Goal: Use online tool/utility: Utilize a website feature to perform a specific function

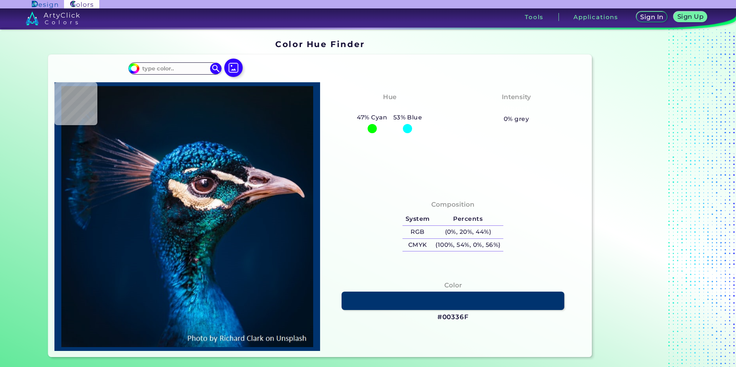
type input "#091016"
type input "#091218"
type input "#0a121a"
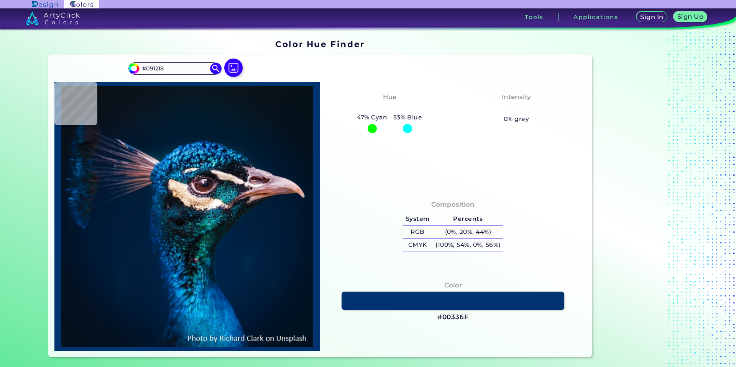
type input "#0A121A"
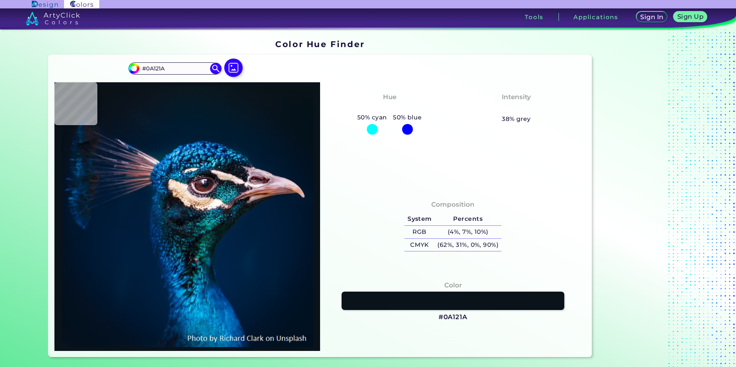
type input "#0b121c"
type input "#0B121C"
type input "#0a131a"
type input "#0A131A"
type input "#0b151e"
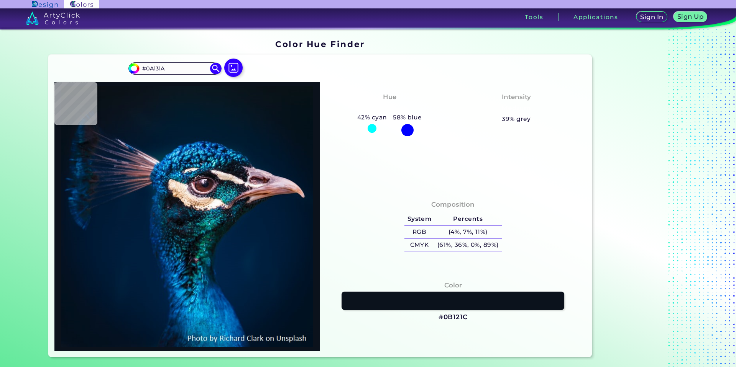
type input "#0B151E"
click at [231, 69] on img at bounding box center [233, 68] width 22 height 22
click at [0, 0] on input "file" at bounding box center [0, 0] width 0 height 0
type input "#0a1117"
type input "#0A1117"
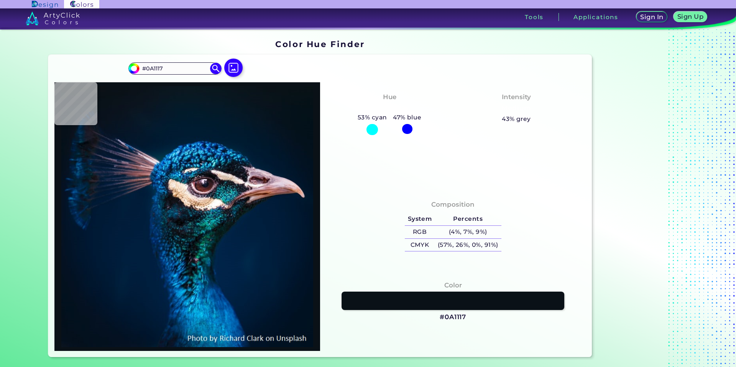
type input "#061220"
type input "#282f47"
type input "#282F47"
type input "#3d3c57"
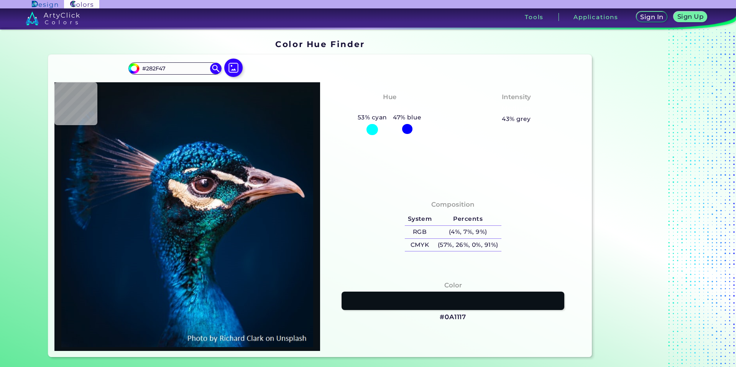
type input "#3D3C57"
type input "#05172b"
type input "#05172B"
type input "#051a2b"
type input "#051A2B"
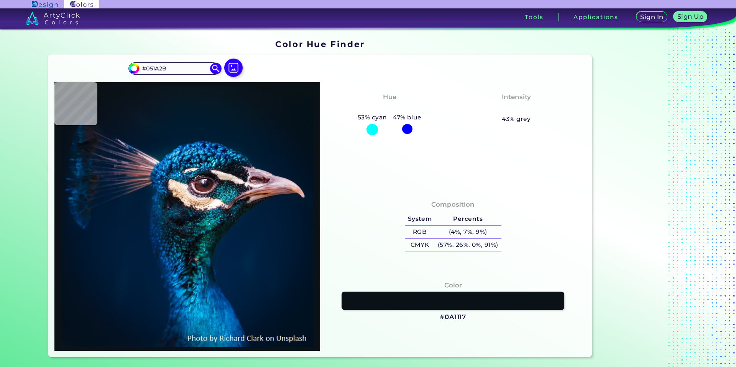
type input "#071a29"
type input "#071A29"
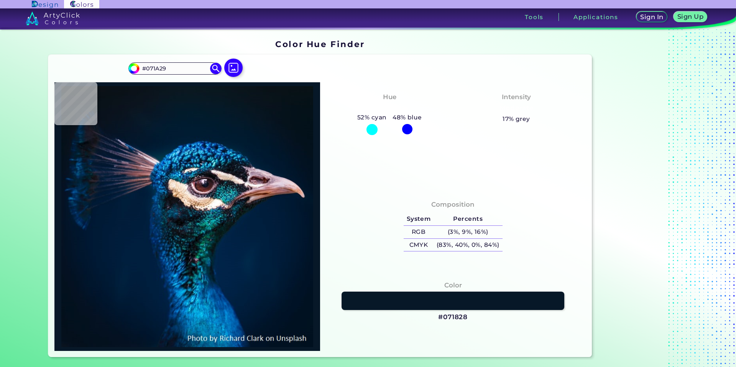
type input "#071828"
type input "#051727"
type input "#061727"
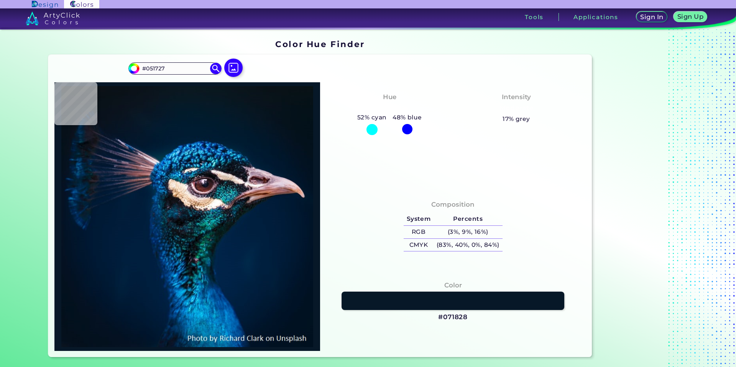
type input "#061727"
type input "#061726"
type input "#071726"
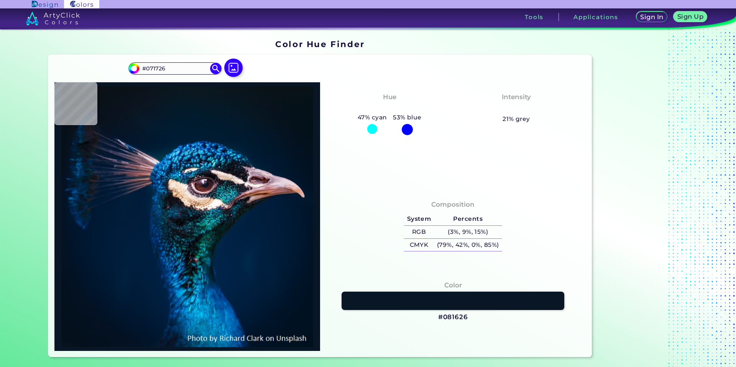
type input "#081626"
type input "#071723"
type input "#091622"
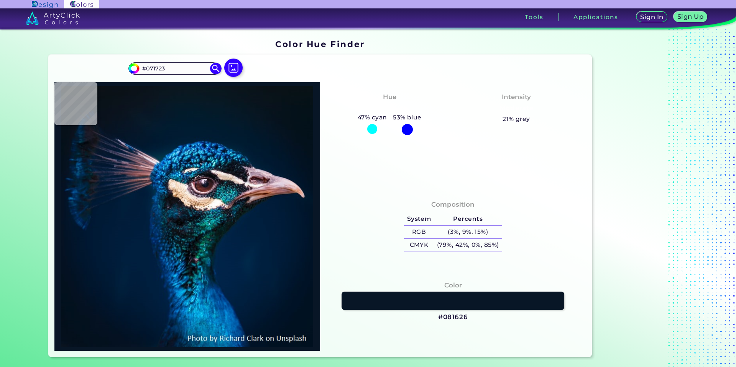
type input "#091622"
type input "#0a1720"
type input "#0A1720"
type input "#0b151f"
type input "#0B151F"
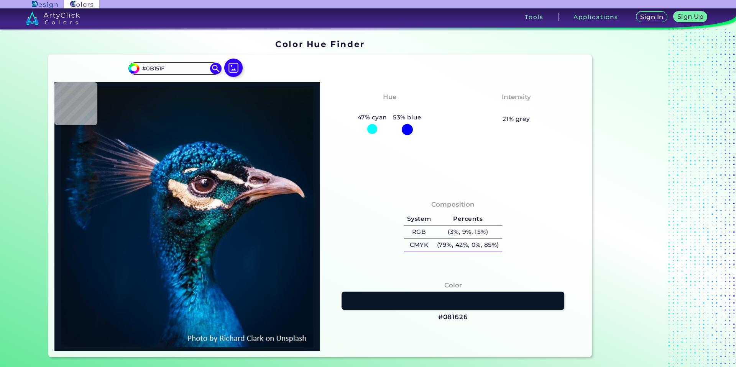
type input "#0c151e"
type input "#0C151E"
type input "#0b141c"
type input "#0B141C"
type input "#0b141b"
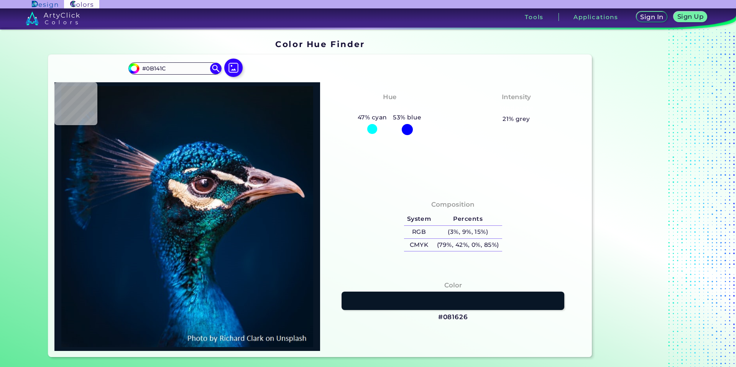
type input "#0B141B"
type input "#0b121a"
type input "#0B121A"
type input "#0a1119"
type input "#0A1119"
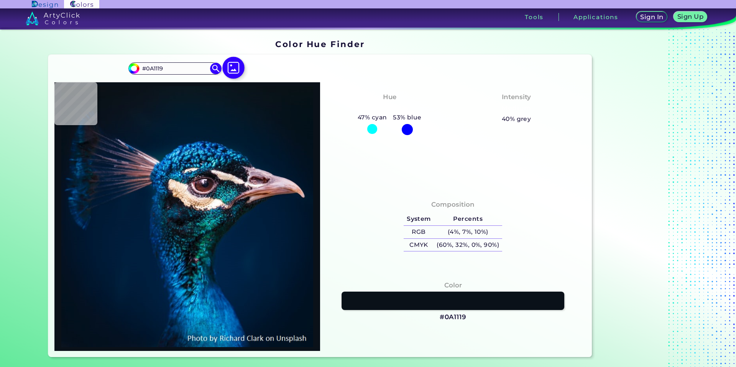
click at [228, 69] on img at bounding box center [233, 68] width 22 height 22
click at [0, 0] on input "file" at bounding box center [0, 0] width 0 height 0
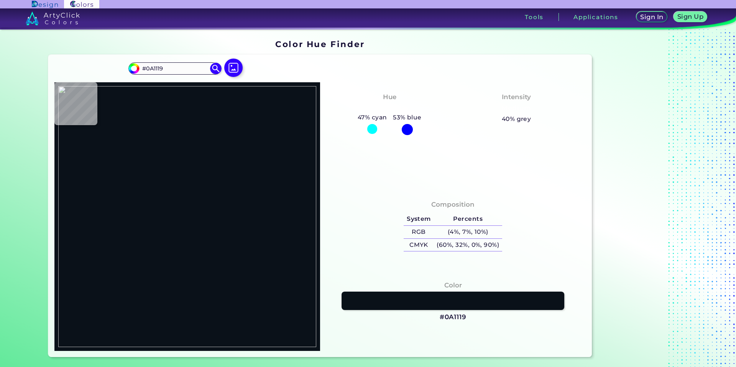
type input "#000000"
type input "#b37596"
type input "#B37596"
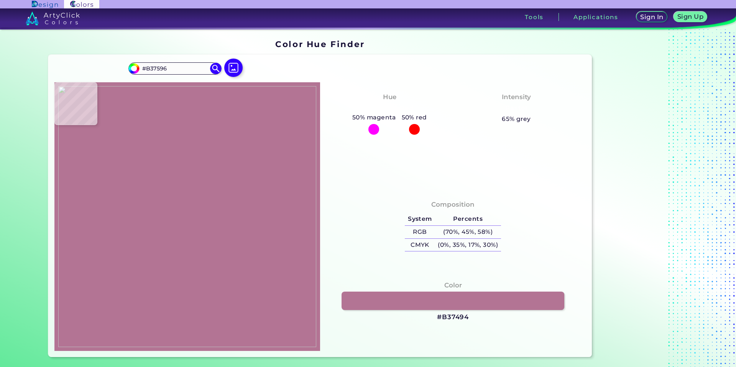
type input "#b37494"
type input "#B37494"
type input "#b47697"
type input "#B47697"
type input "#b37595"
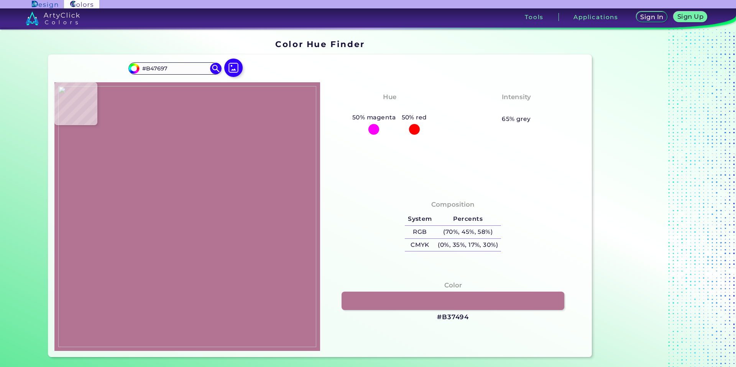
type input "#B37595"
type input "#b37594"
type input "#B37594"
type input "#b37596"
type input "#B37596"
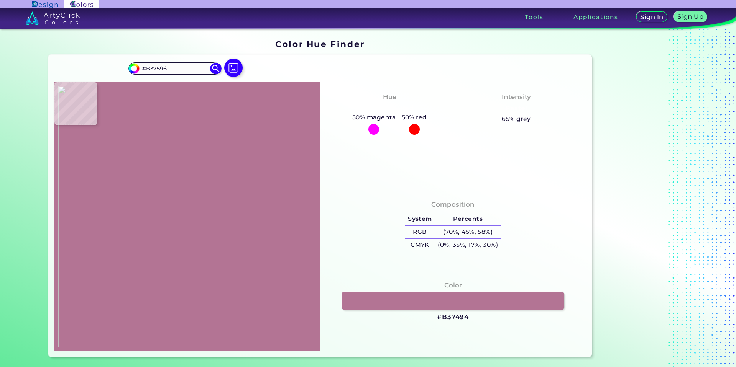
type input "#b47596"
type input "#B47596"
type input "#b47696"
type input "#B47696"
type input "#b17294"
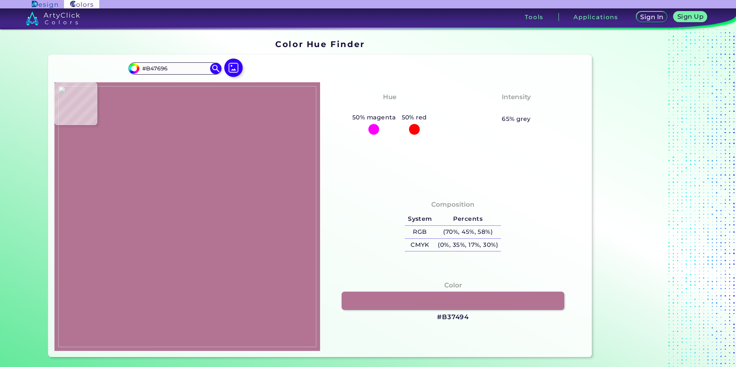
type input "#B17294"
type input "#b27596"
type input "#B27596"
type input "#b17393"
type input "#B17393"
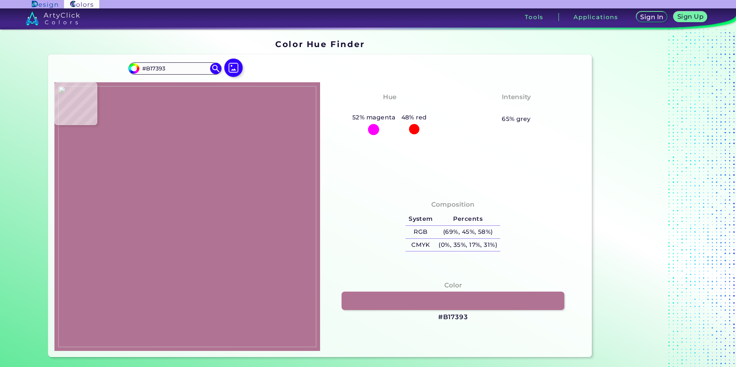
type input "#b27495"
type input "#B27495"
type input "#b37595"
type input "#B37595"
type input "#b37494"
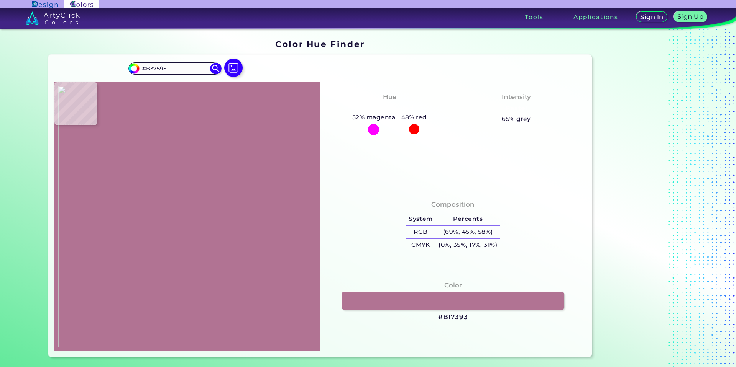
type input "#B37494"
type input "#b27294"
type input "#B27294"
type input "#b27495"
type input "#B27495"
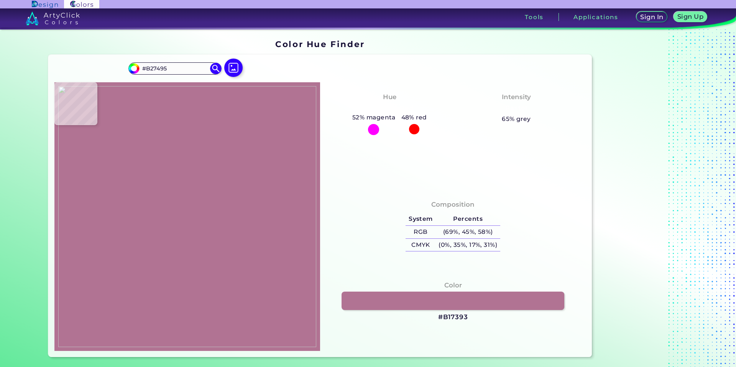
type input "#b27494"
type input "#B27494"
type input "#b27496"
type input "#B27496"
type input "#b17394"
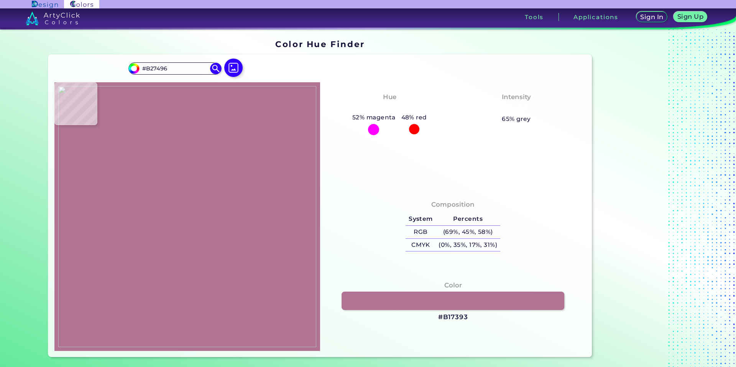
type input "#B17394"
type input "#b07294"
type input "#B07294"
type input "#b37595"
type input "#B37595"
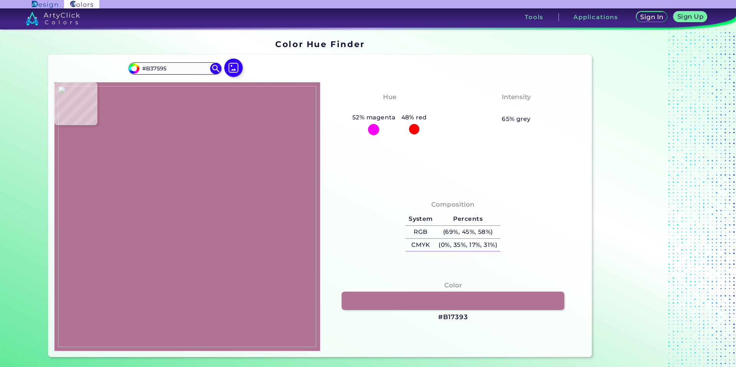
type input "#b27394"
type input "#B27394"
type input "#b47697"
type input "#B47697"
type input "#b17293"
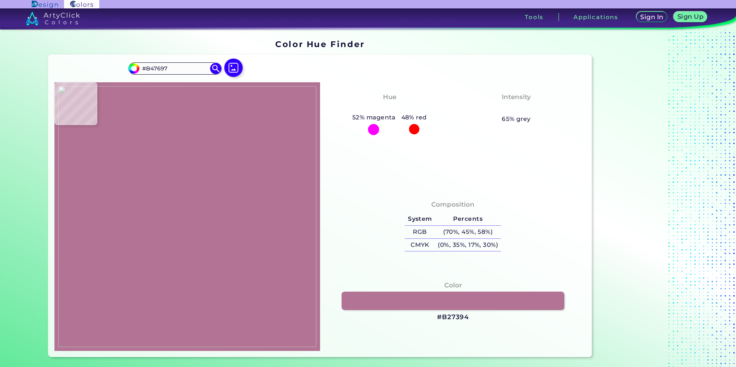
type input "#B17293"
type input "#b47796"
type input "#B47796"
type input "#b37695"
type input "#B37695"
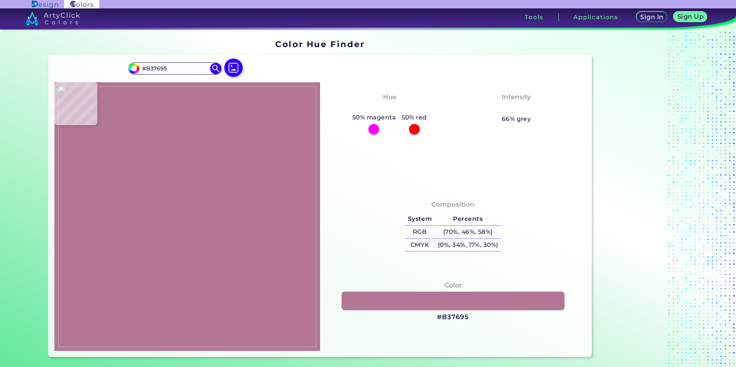
type input "#b27596"
type input "#B27596"
type input "#b27395"
type input "#B27395"
type input "#b37596"
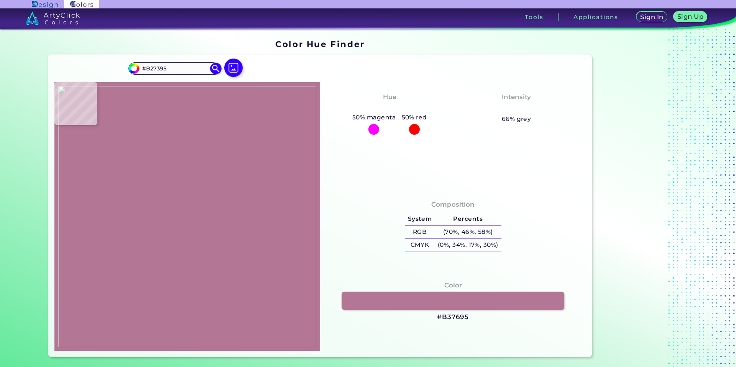
type input "#B37596"
type input "#b47696"
type input "#B47696"
type input "#b47495"
type input "#B47495"
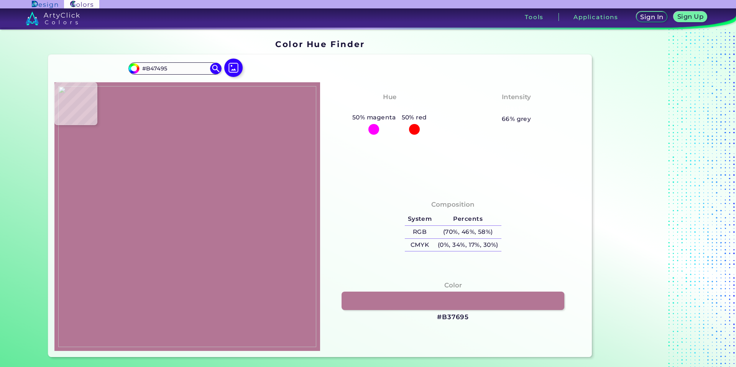
type input "#b17294"
type input "#B17294"
type input "#b27595"
type input "#B27595"
type input "#b37595"
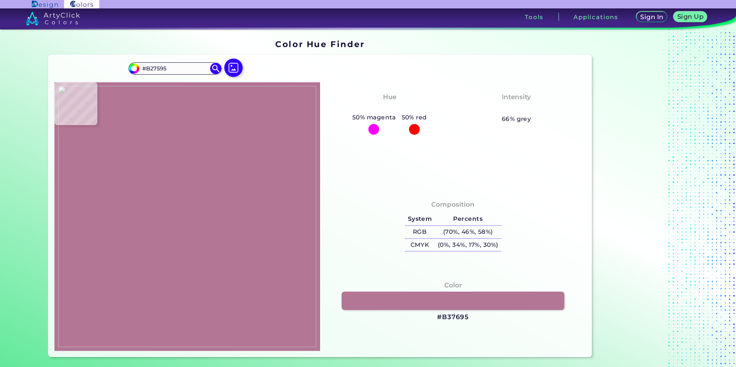
type input "#B37595"
type input "#b27595"
type input "#B27595"
type input "#b17494"
type input "#B17494"
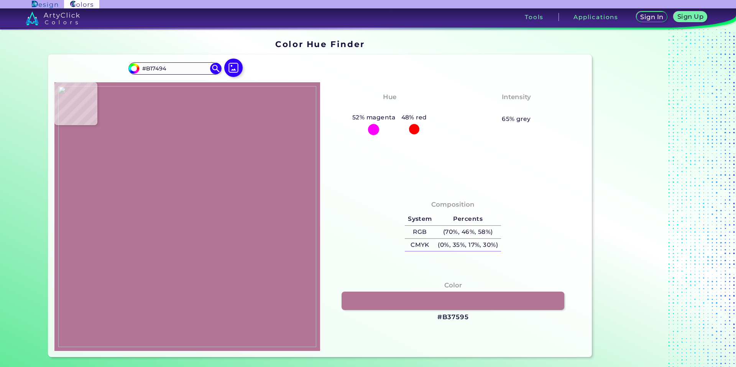
type input "#b27494"
type input "#B27494"
type input "#b47797"
type input "#B47797"
type input "#b27494"
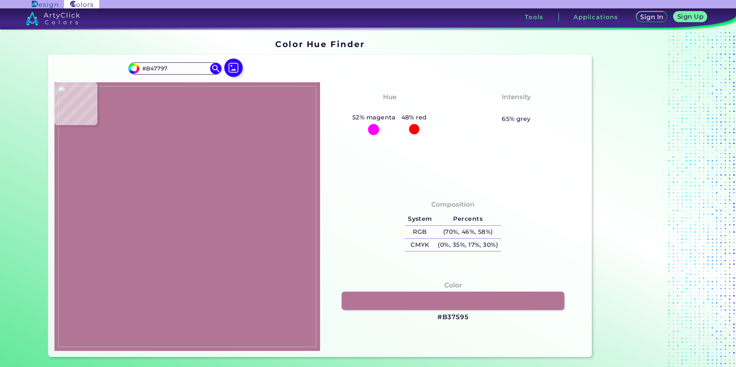
type input "#B27494"
type input "#b27395"
type input "#B27395"
type input "#b47698"
type input "#B47698"
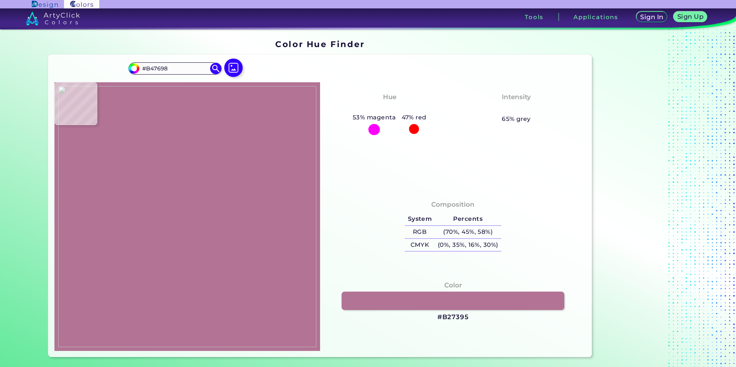
type input "#b17394"
type input "#B17394"
type input "#b17393"
type input "#B17393"
type input "#af7393"
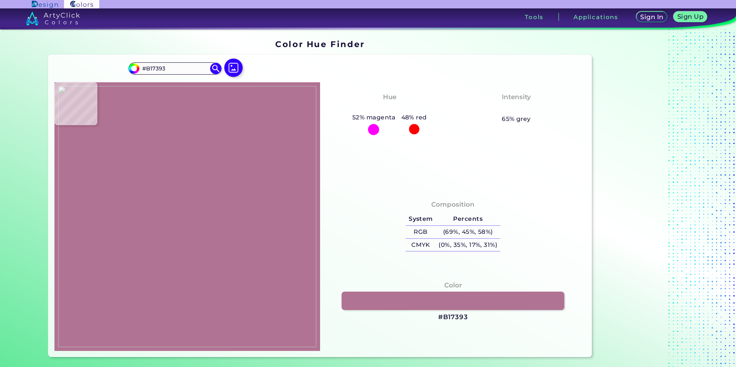
type input "#AF7393"
type input "#b37495"
type input "#B37495"
type input "#b27596"
type input "#B27596"
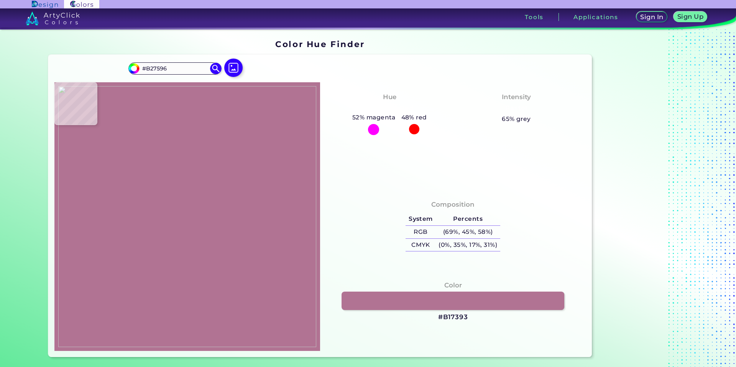
type input "#000000"
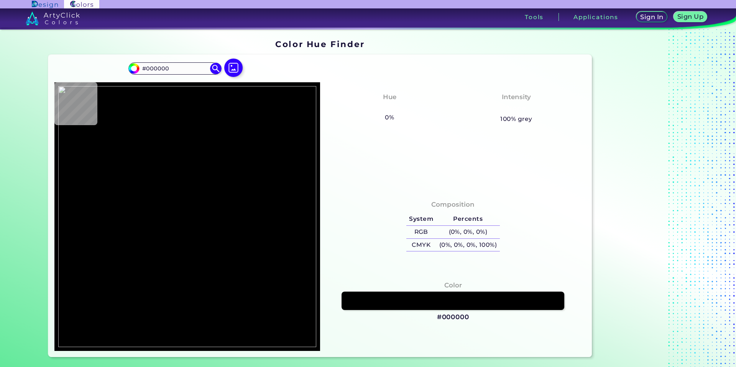
type input "#b27494"
type input "#B27494"
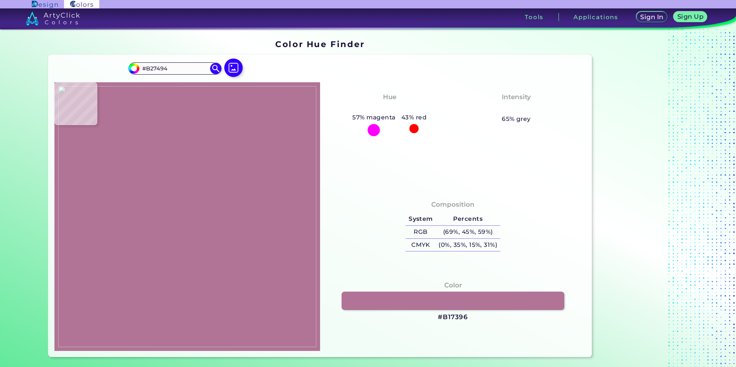
type input "#b17396"
type input "#B17396"
type input "#b47596"
type input "#B47596"
type input "#b07393"
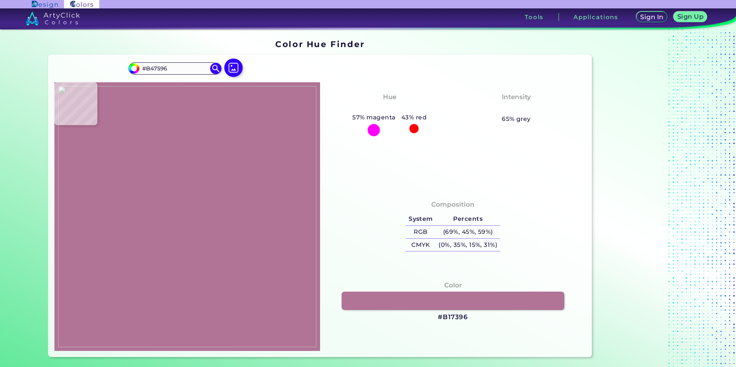
type input "#B07393"
type input "#b17595"
type input "#B17595"
type input "#b37597"
type input "#B37597"
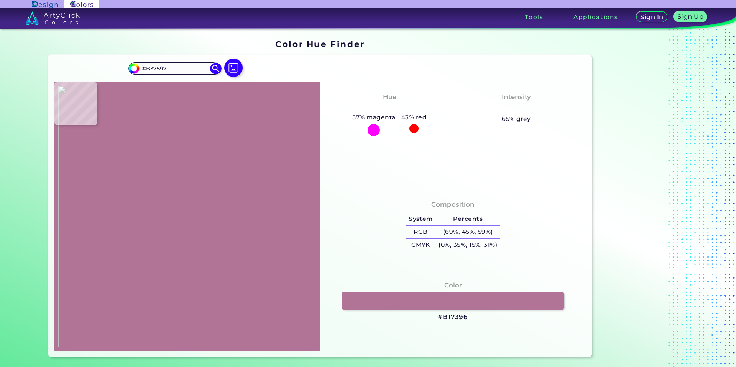
type input "#b27596"
type input "#B27596"
type input "#b27495"
type input "#B27495"
type input "#b37495"
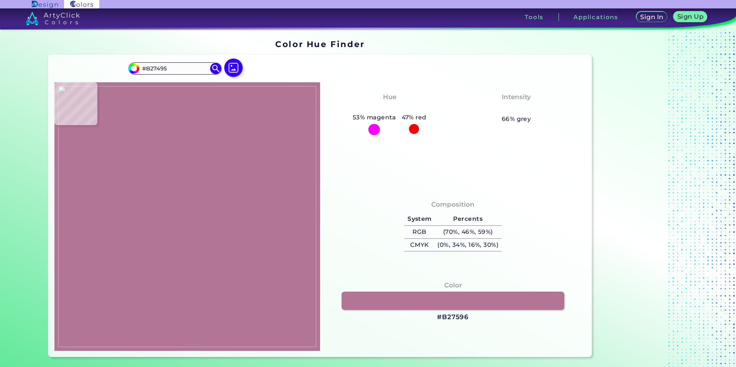
type input "#B37495"
type input "#b27696"
type input "#B27696"
type input "#b47497"
type input "#B47497"
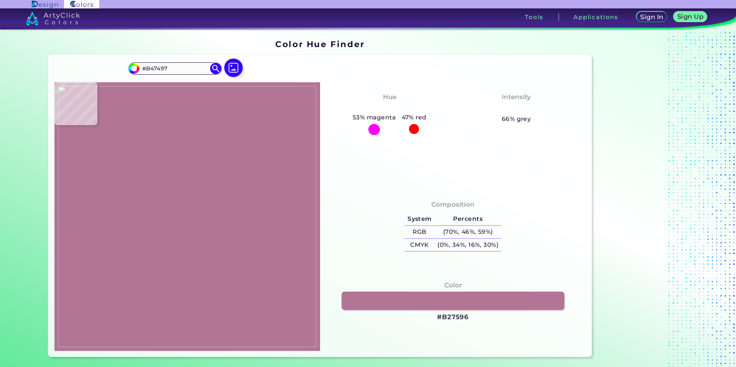
type input "#b27496"
type input "#B27496"
type input "#b37697"
type input "#B37697"
type input "#b27495"
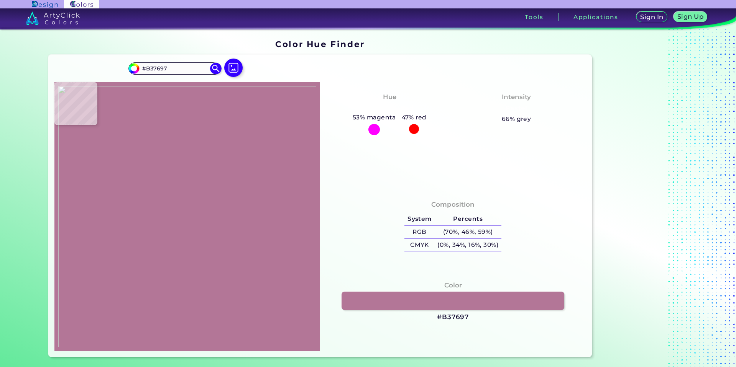
type input "#B27495"
type input "#b17494"
type input "#B17494"
type input "#b37696"
type input "#B37696"
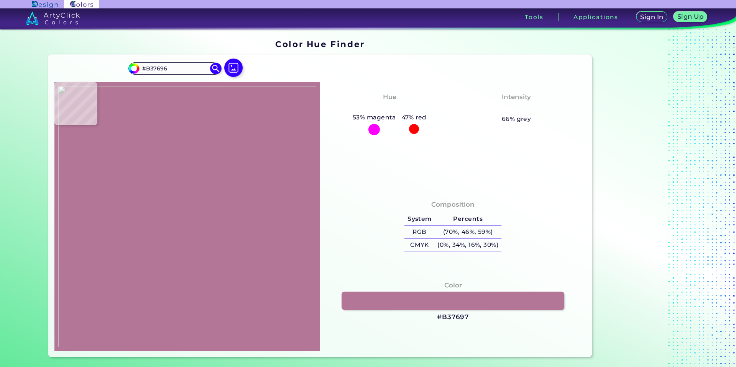
type input "#b27394"
type input "#B27394"
type input "#b27595"
type input "#B27595"
type input "#b37696"
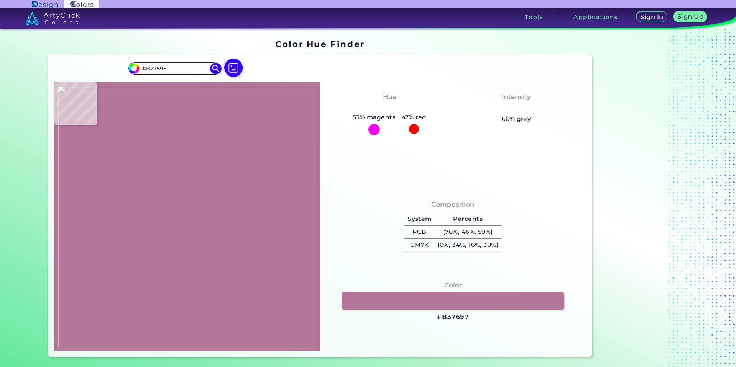
type input "#B37696"
type input "#b27496"
type input "#B27496"
type input "#b27595"
type input "#B27595"
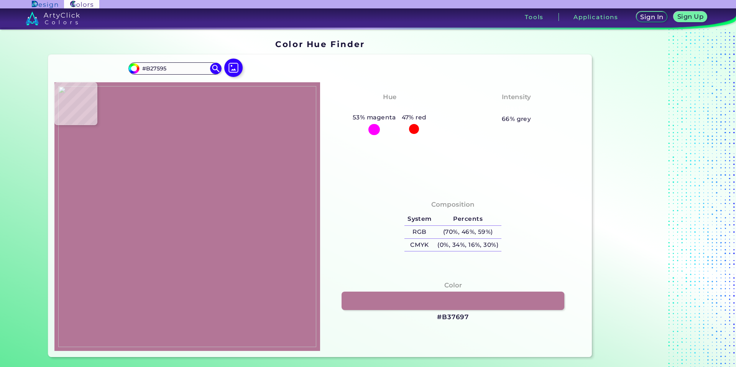
type input "#b37597"
type input "#B37597"
type input "#b27495"
type input "#B27495"
type input "#b17393"
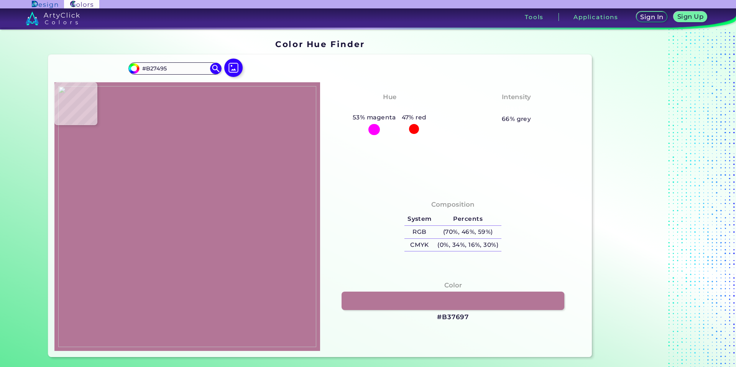
type input "#B17393"
click at [119, 95] on img at bounding box center [187, 217] width 258 height 262
drag, startPoint x: 164, startPoint y: 70, endPoint x: 139, endPoint y: 70, distance: 24.5
click at [139, 70] on input "#B17294" at bounding box center [174, 68] width 71 height 10
click at [239, 71] on img at bounding box center [233, 68] width 22 height 22
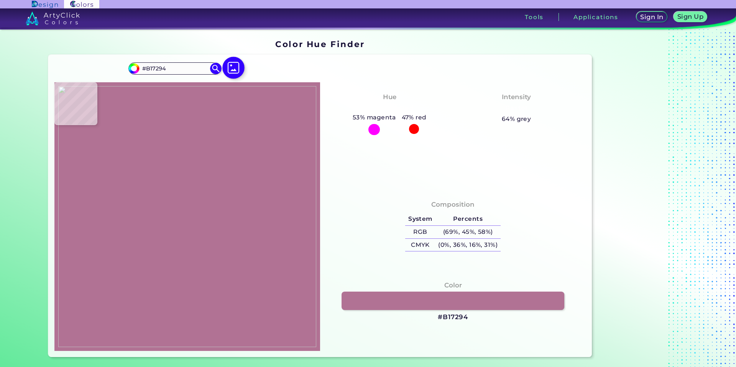
click at [0, 0] on input "file" at bounding box center [0, 0] width 0 height 0
click at [233, 68] on img at bounding box center [233, 68] width 22 height 22
click at [0, 0] on input "file" at bounding box center [0, 0] width 0 height 0
click at [229, 131] on img at bounding box center [187, 217] width 258 height 262
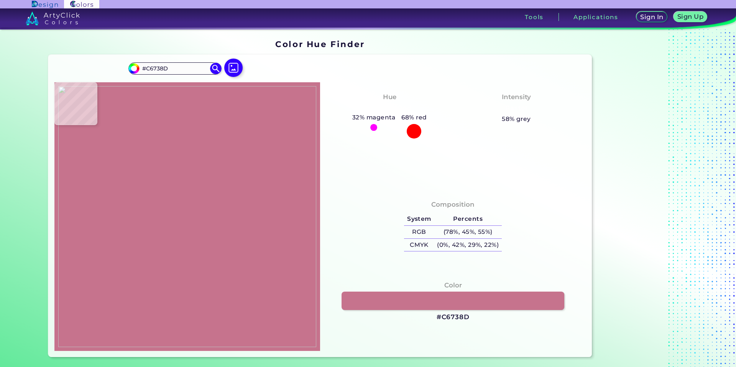
click at [243, 254] on img at bounding box center [187, 217] width 258 height 262
drag, startPoint x: 151, startPoint y: 69, endPoint x: 135, endPoint y: 67, distance: 16.2
click at [135, 67] on div "#c6738d #C6738D Acadia ◉ Acid Green ◉ Aero Blue ◉ Alabaster ◉ Albescent White ◉…" at bounding box center [174, 68] width 93 height 12
